Goal: Navigation & Orientation: Go to known website

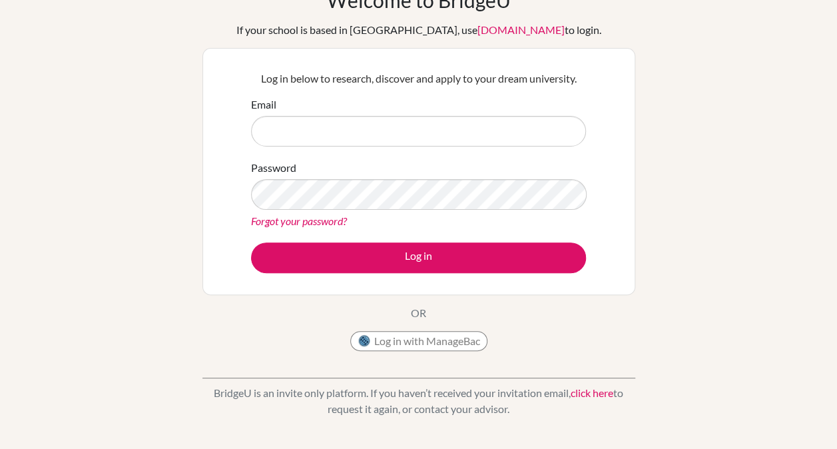
scroll to position [61, 0]
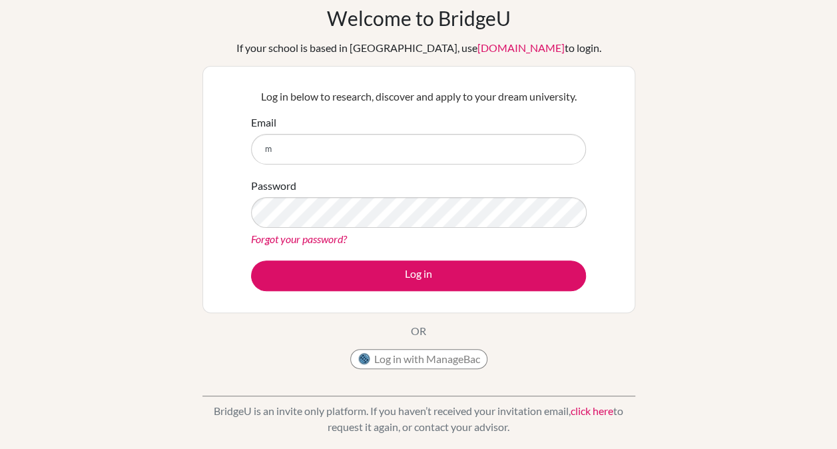
type input "mr"
drag, startPoint x: 280, startPoint y: 157, endPoint x: 194, endPoint y: 143, distance: 87.0
click at [194, 143] on div "Welcome to BridgeU If your school is based in China, use app.bridge-u.com.cn to…" at bounding box center [418, 224] width 837 height 436
type input "[EMAIL_ADDRESS][DOMAIN_NAME]"
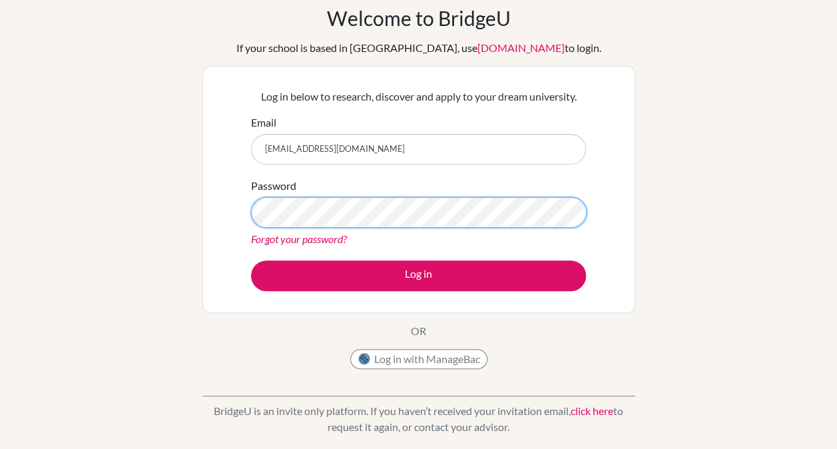
scroll to position [0, 322]
click at [457, 190] on div "Password Forgot your password?" at bounding box center [418, 212] width 335 height 69
click at [494, 178] on div "Password Forgot your password?" at bounding box center [418, 212] width 335 height 69
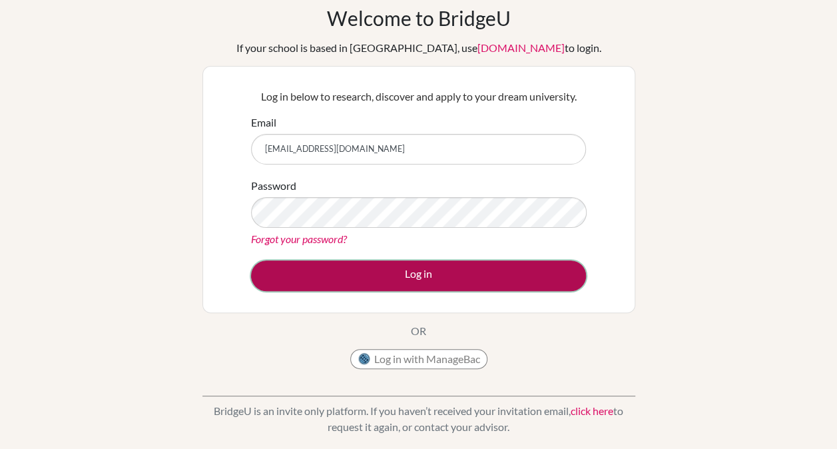
click at [380, 264] on button "Log in" at bounding box center [418, 275] width 335 height 31
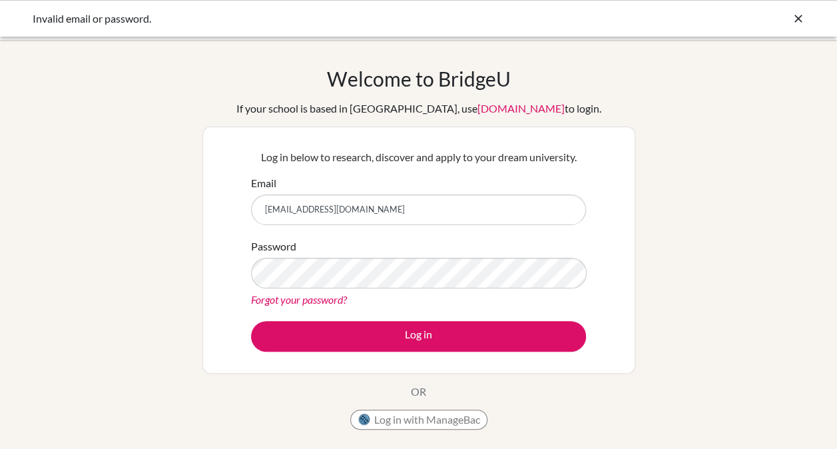
click at [353, 289] on div "Password Forgot your password?" at bounding box center [418, 272] width 335 height 69
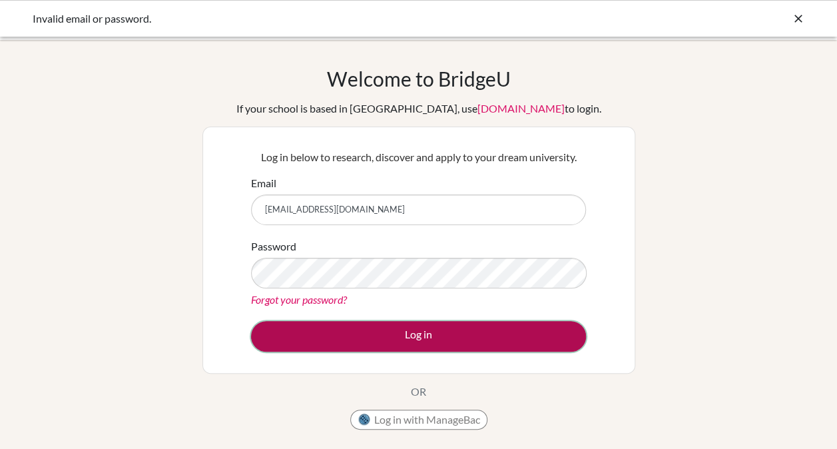
click at [386, 324] on button "Log in" at bounding box center [418, 336] width 335 height 31
click at [480, 332] on button "Log in" at bounding box center [418, 336] width 335 height 31
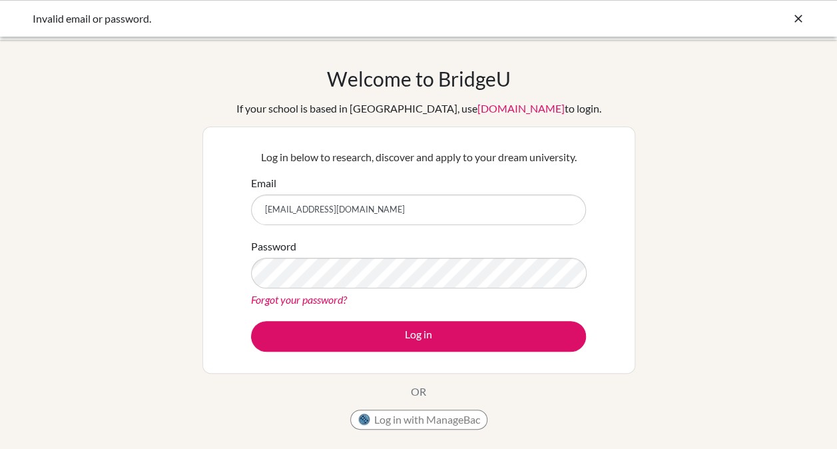
click at [240, 270] on div "Log in below to research, discover and apply to your dream university. Email [E…" at bounding box center [418, 250] width 433 height 247
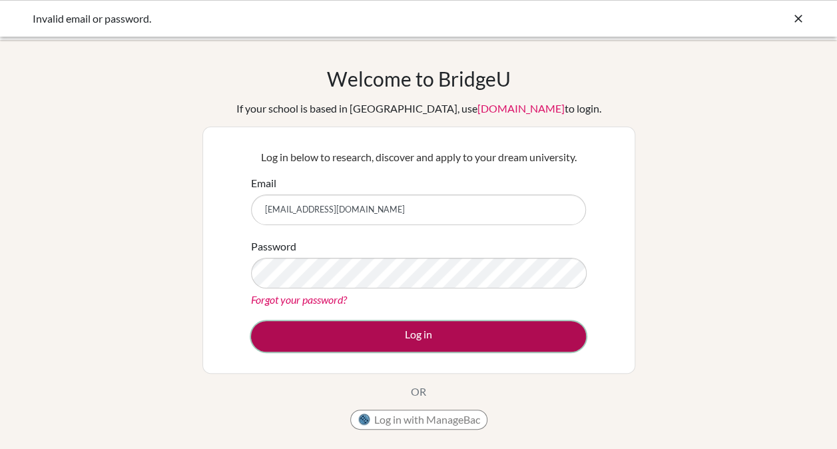
click at [450, 329] on button "Log in" at bounding box center [418, 336] width 335 height 31
